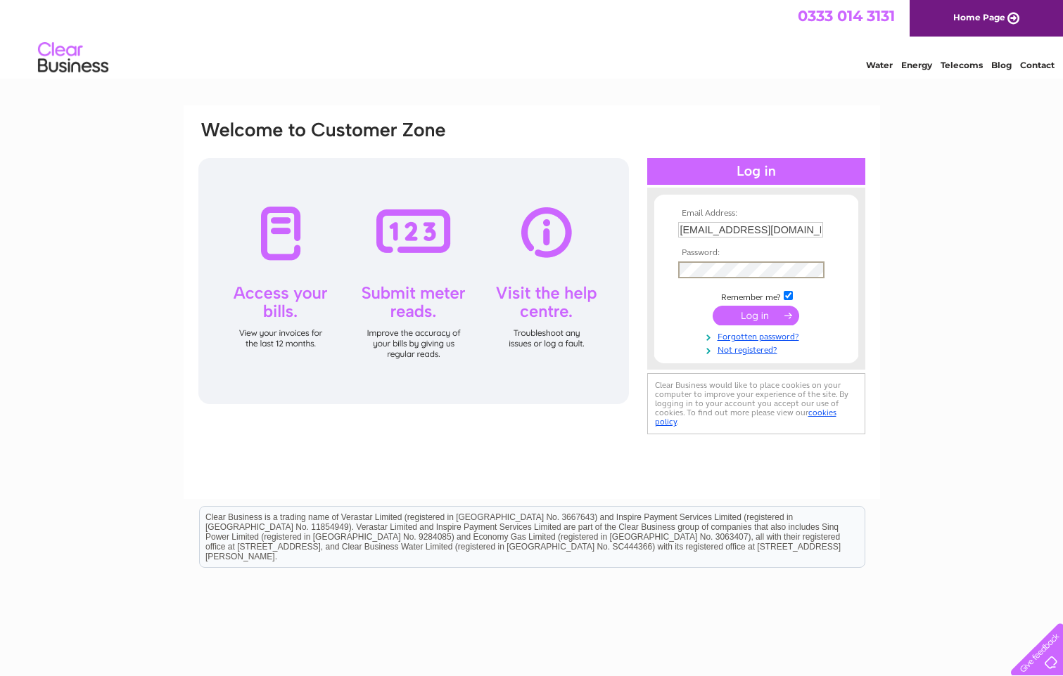
click at [928, 204] on div "Email Address: eurocarservicesltd@hotmail.com Password:" at bounding box center [531, 422] width 1063 height 634
click at [770, 225] on input "[EMAIL_ADDRESS][DOMAIN_NAME]" at bounding box center [750, 229] width 145 height 15
click at [768, 228] on input "text" at bounding box center [750, 229] width 145 height 15
type input "eurocarservicesltd@hotmail.com"
click at [743, 338] on link "Forgotten password?" at bounding box center [758, 335] width 160 height 13
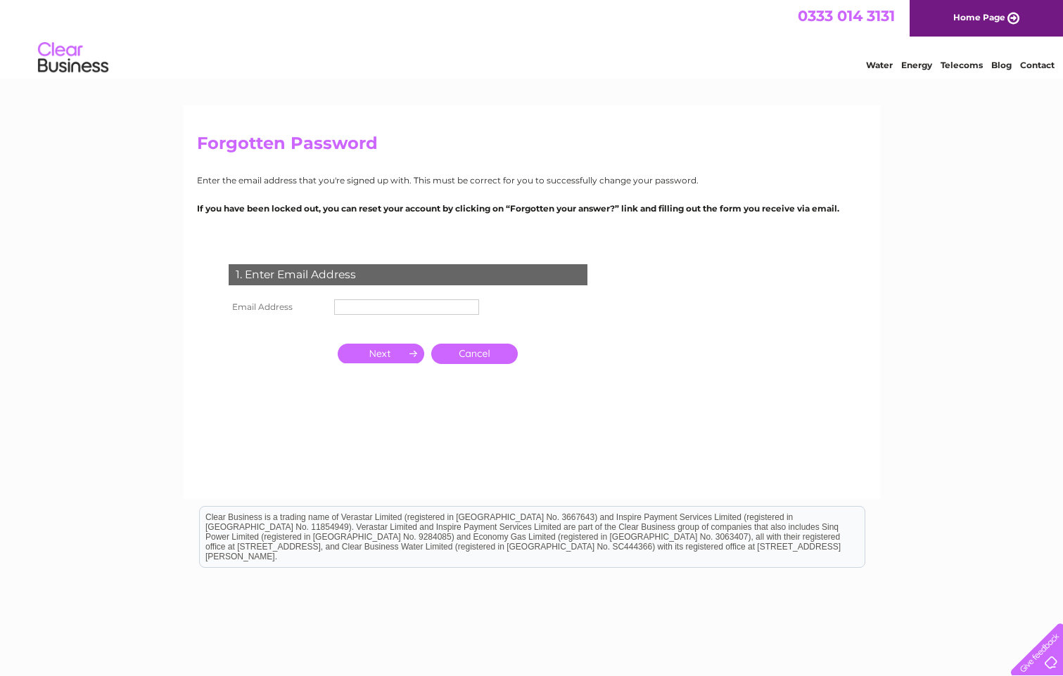
click at [444, 301] on input "text" at bounding box center [406, 307] width 145 height 15
type input "[EMAIL_ADDRESS][DOMAIN_NAME]"
click at [414, 354] on input "button" at bounding box center [381, 354] width 86 height 20
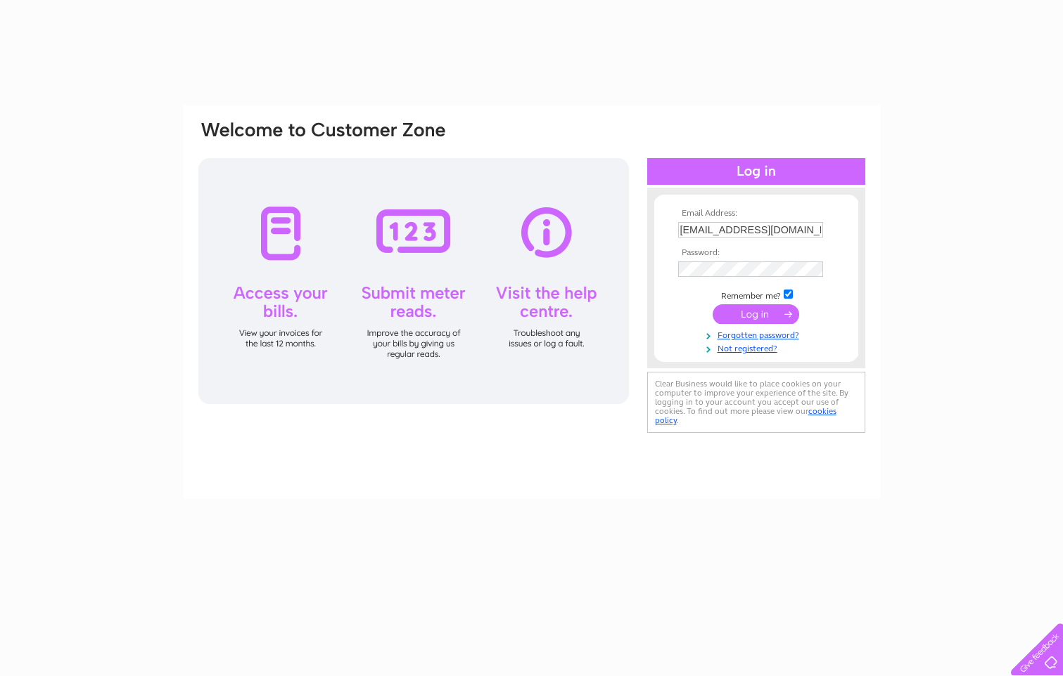
drag, startPoint x: 0, startPoint y: 0, endPoint x: 807, endPoint y: 227, distance: 838.0
click at [807, 227] on input "[EMAIL_ADDRESS][DOMAIN_NAME]" at bounding box center [750, 229] width 145 height 15
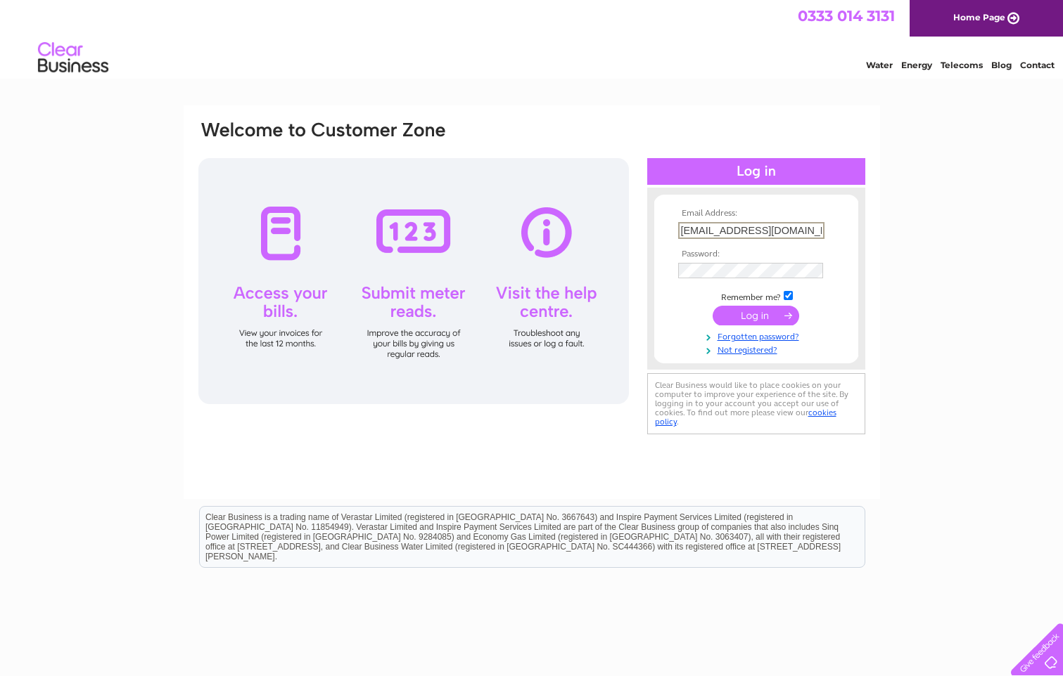
drag, startPoint x: 817, startPoint y: 228, endPoint x: 665, endPoint y: 224, distance: 151.9
click at [665, 224] on form "Email Address: eurocarservicesltd@hotmail.com Password: Forgotten password?" at bounding box center [756, 282] width 204 height 147
type input "m"
click at [754, 231] on input "text" at bounding box center [751, 230] width 146 height 17
drag, startPoint x: 755, startPoint y: 230, endPoint x: 730, endPoint y: 226, distance: 25.0
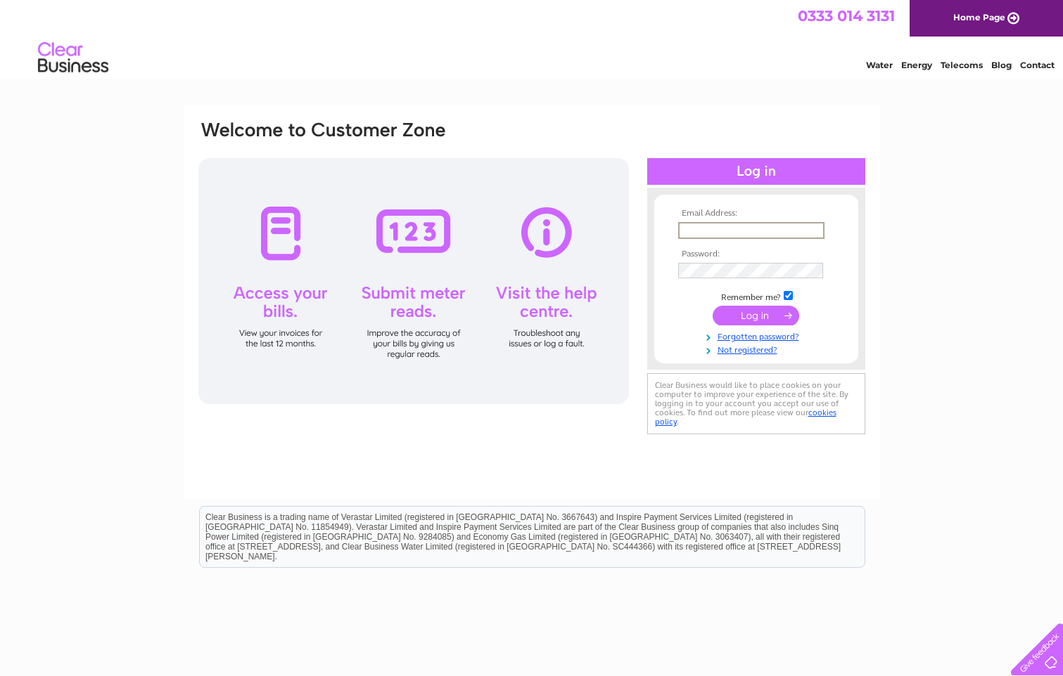
click at [730, 226] on input "text" at bounding box center [751, 230] width 146 height 17
click at [729, 226] on input "text" at bounding box center [751, 230] width 146 height 17
click at [712, 306] on input "submit" at bounding box center [755, 316] width 86 height 20
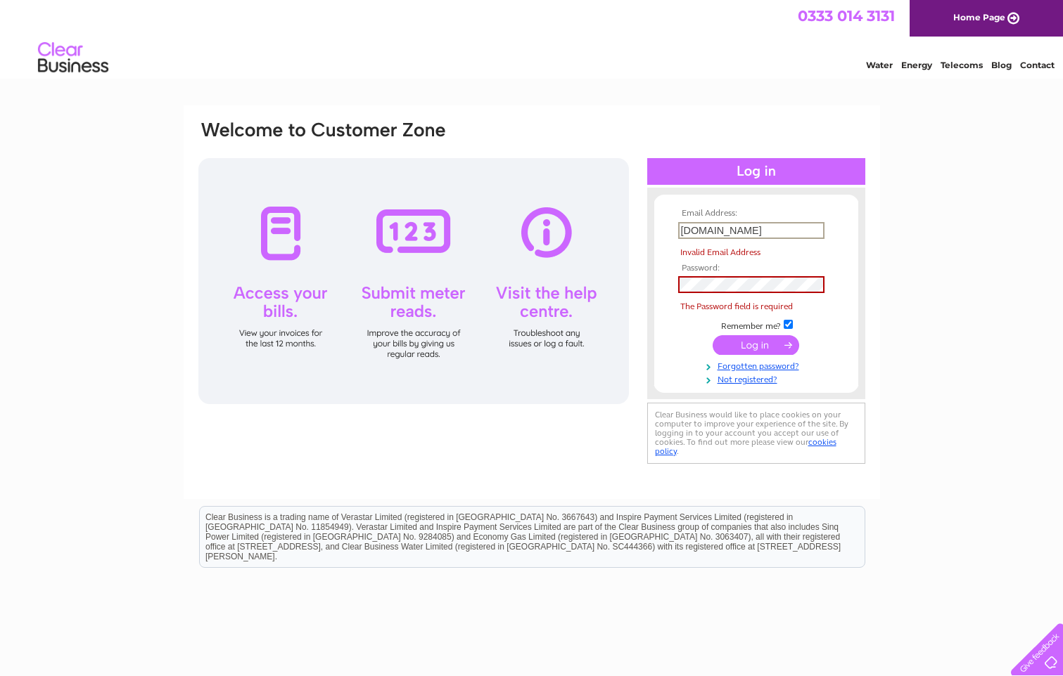
click at [763, 231] on input "clactoncarbreakers.com" at bounding box center [751, 230] width 146 height 17
click at [766, 231] on input "clactoncarbreakers.com" at bounding box center [751, 230] width 146 height 17
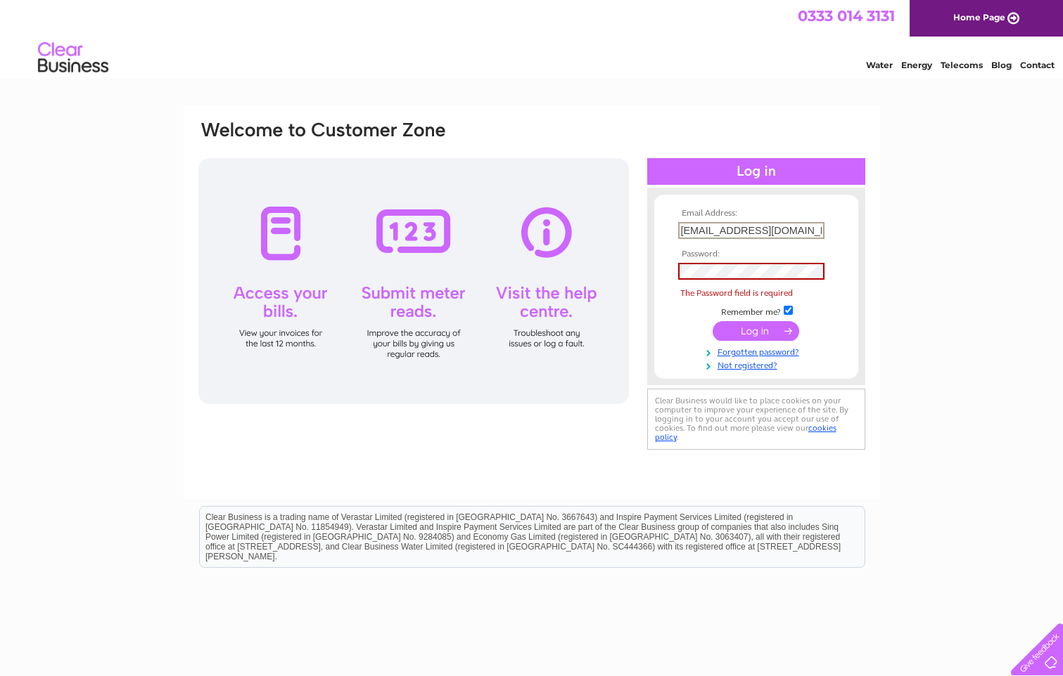
type input "[EMAIL_ADDRESS][DOMAIN_NAME]"
click at [784, 324] on input "submit" at bounding box center [755, 330] width 86 height 20
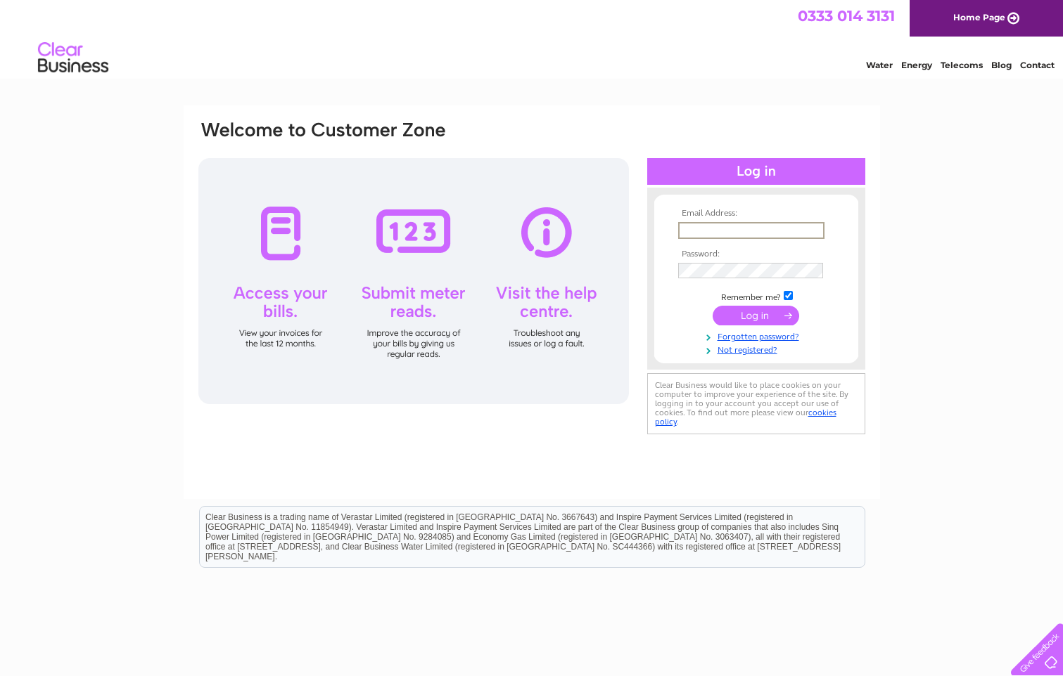
click at [809, 231] on input "text" at bounding box center [751, 230] width 146 height 17
click at [749, 231] on input "text" at bounding box center [751, 230] width 146 height 17
type input "[EMAIL_ADDRESS][DOMAIN_NAME]"
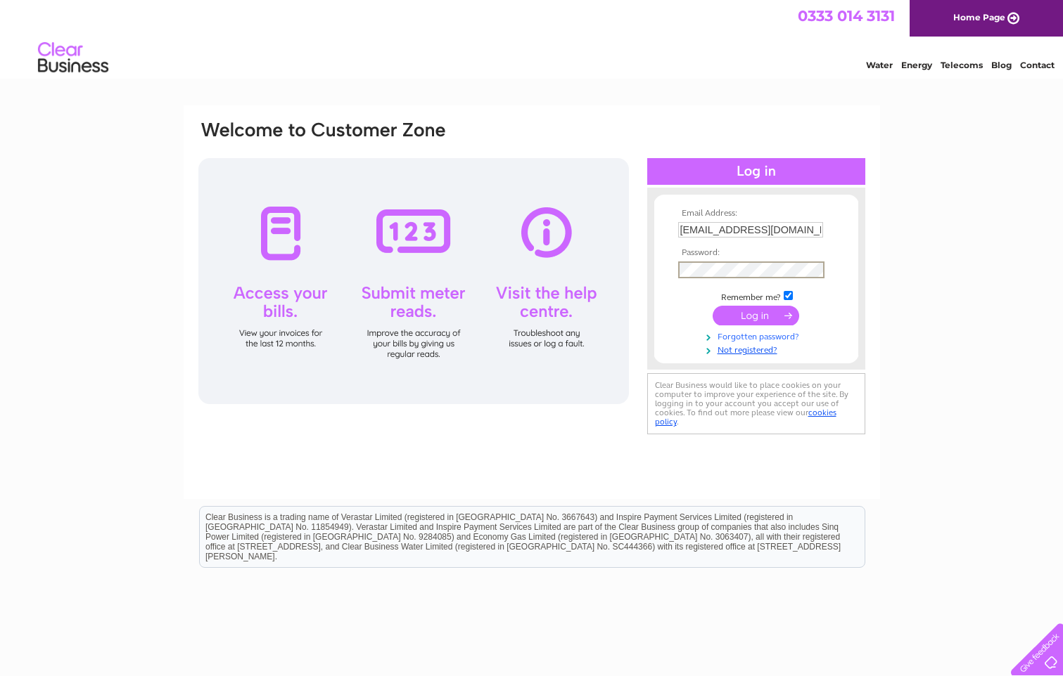
click at [767, 335] on link "Forgotten password?" at bounding box center [758, 335] width 160 height 13
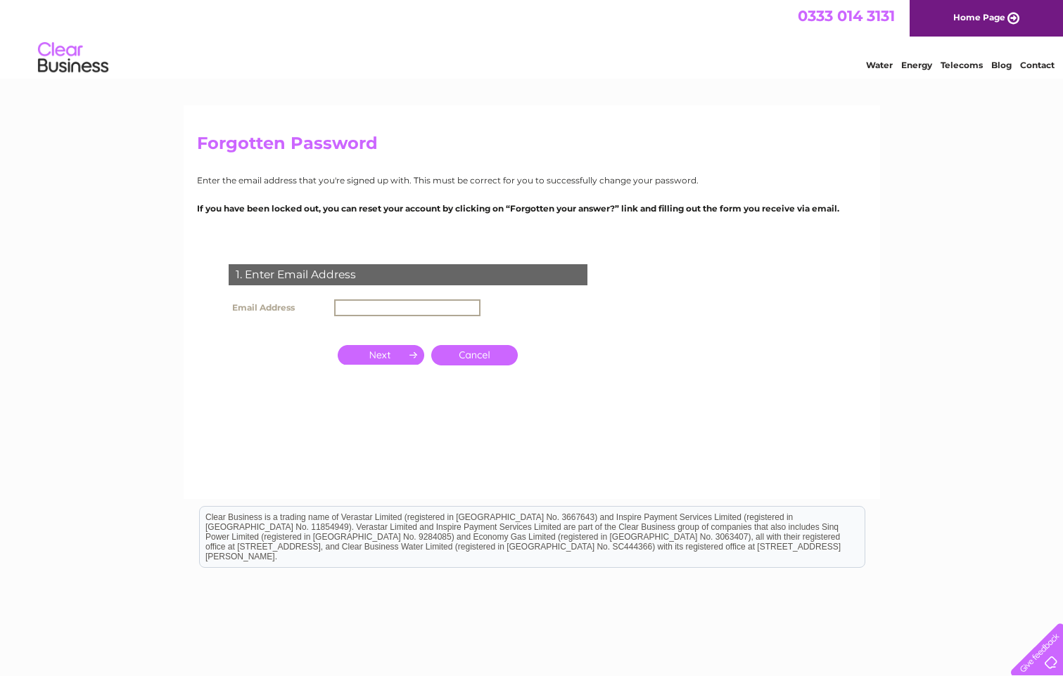
click at [460, 304] on input "text" at bounding box center [407, 308] width 146 height 17
type input "[EMAIL_ADDRESS][DOMAIN_NAME]"
click at [387, 349] on input "button" at bounding box center [381, 355] width 86 height 20
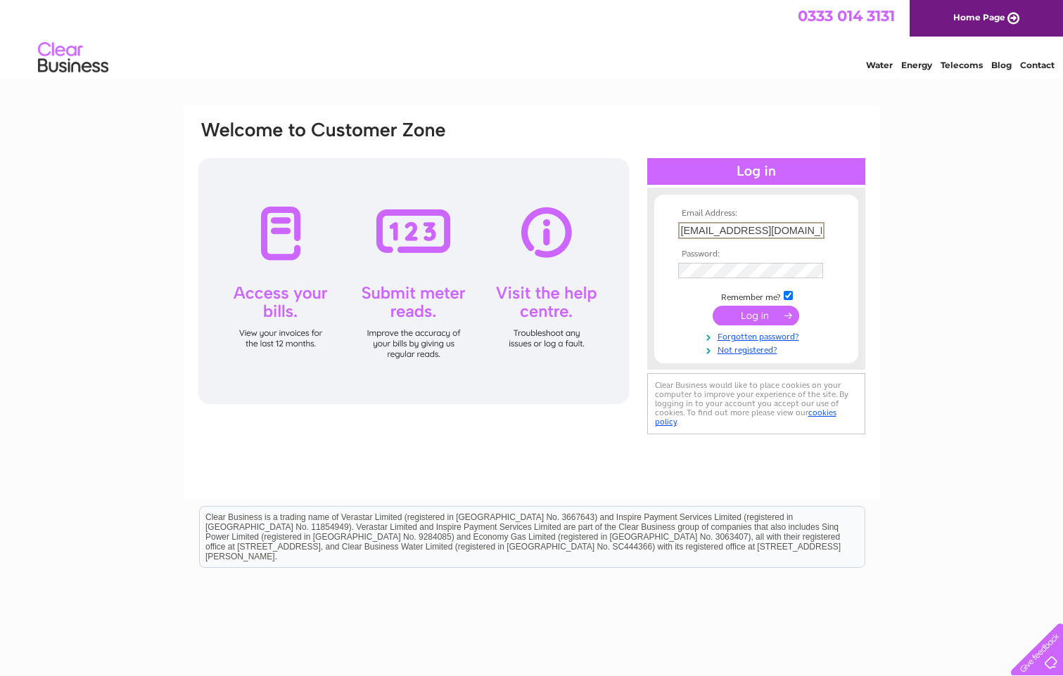
drag, startPoint x: 822, startPoint y: 226, endPoint x: 645, endPoint y: 229, distance: 177.2
click at [645, 229] on div "Email Address: clactoncarbreakers@hotmail.com Password:" at bounding box center [531, 279] width 669 height 319
type input "m"
click at [697, 229] on input "m" at bounding box center [751, 230] width 146 height 17
click at [734, 231] on input "text" at bounding box center [750, 229] width 145 height 15
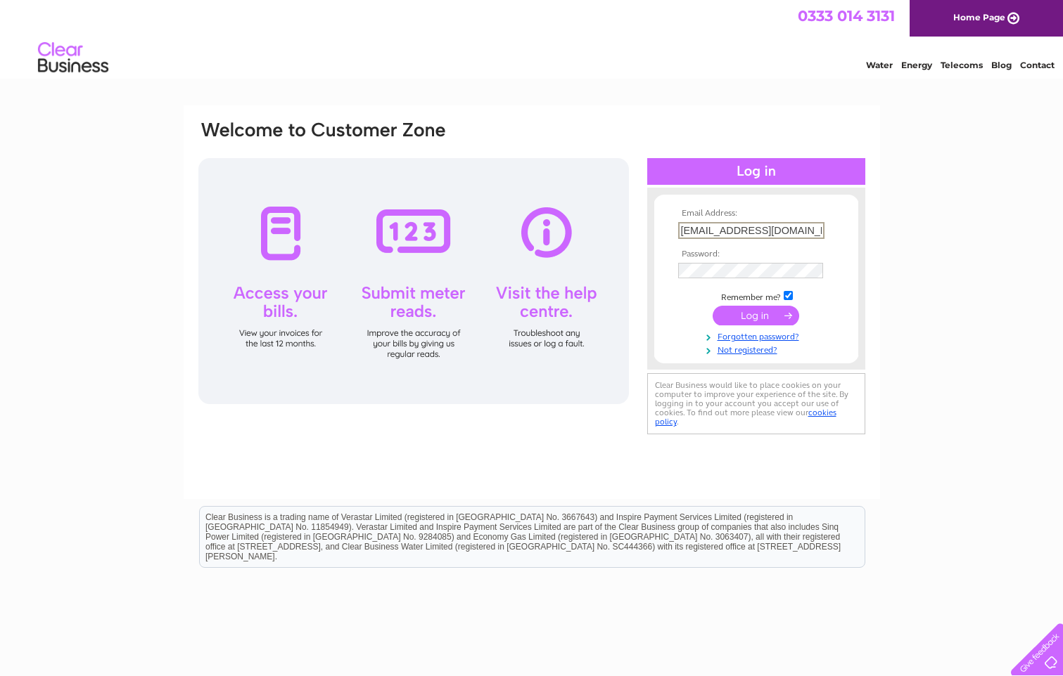
scroll to position [0, 6]
type input "[EMAIL_ADDRESS][DOMAIN_NAME]"
click at [712, 306] on input "submit" at bounding box center [755, 316] width 86 height 20
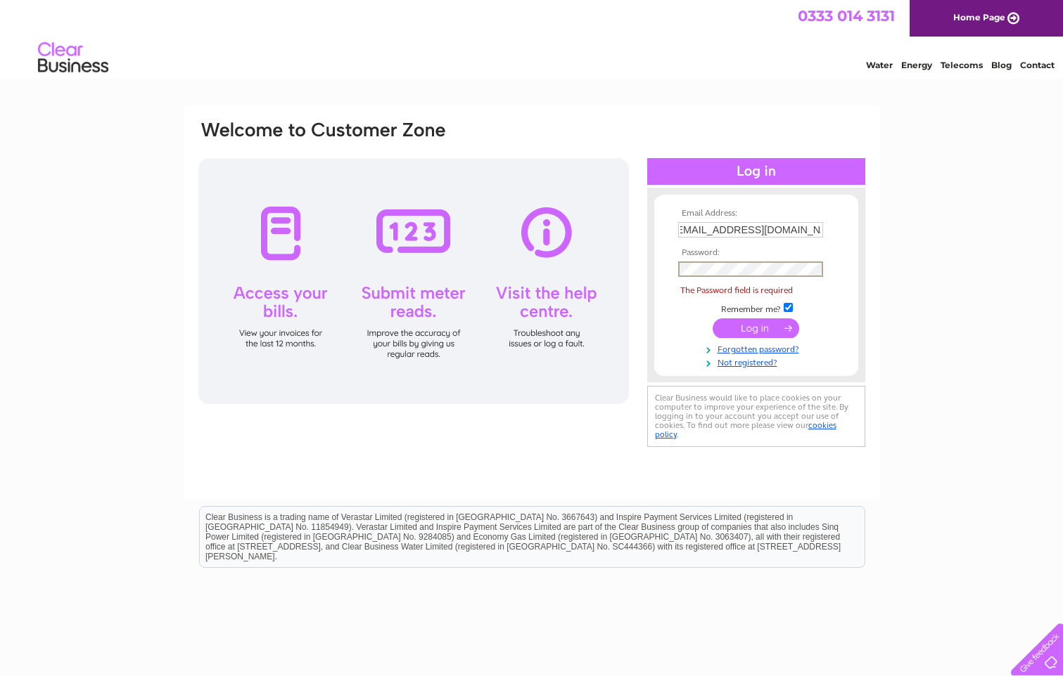
scroll to position [0, 0]
click at [776, 349] on link "Forgotten password?" at bounding box center [758, 349] width 160 height 13
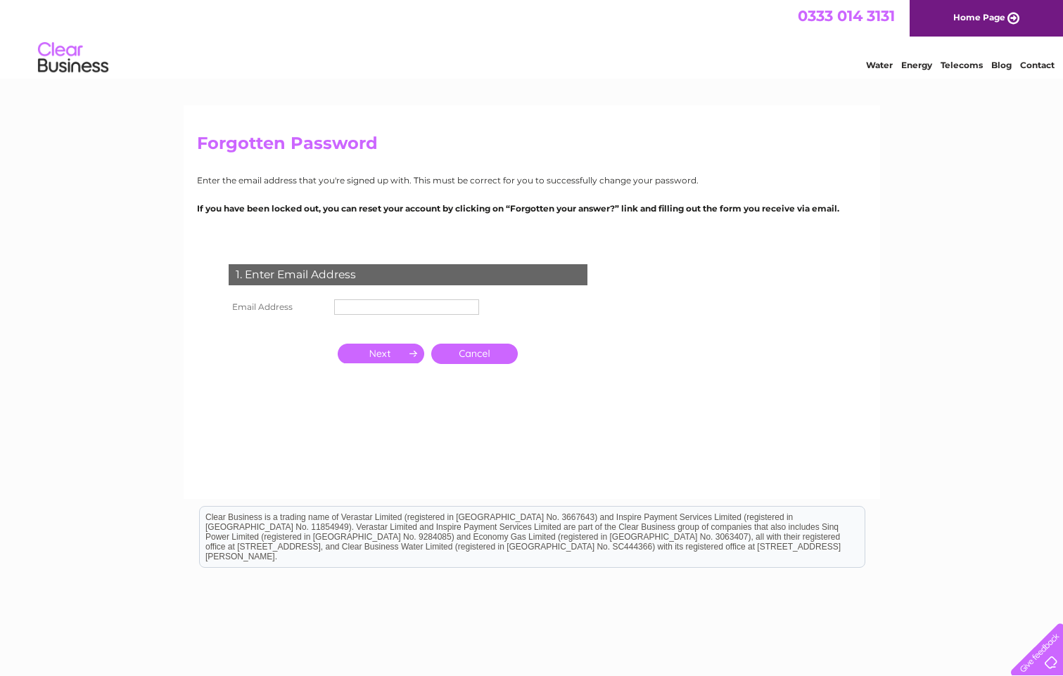
click at [451, 305] on input "text" at bounding box center [406, 307] width 145 height 15
type input "[EMAIL_ADDRESS][DOMAIN_NAME]"
click at [380, 354] on input "button" at bounding box center [381, 355] width 86 height 20
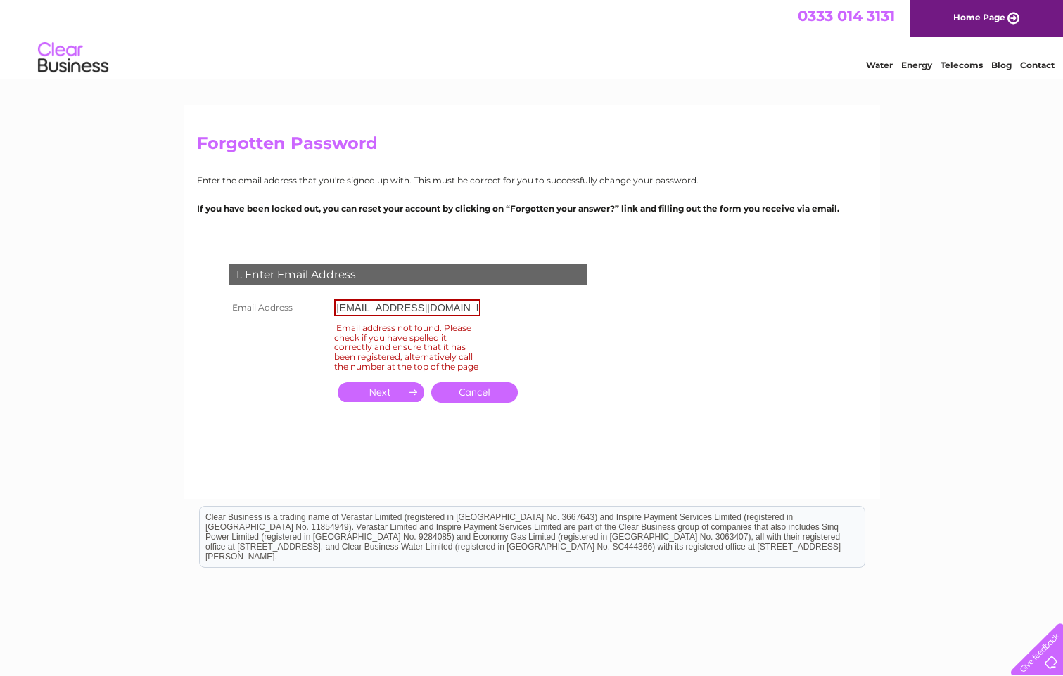
click at [373, 397] on input "button" at bounding box center [381, 393] width 86 height 20
